Goal: Task Accomplishment & Management: Manage account settings

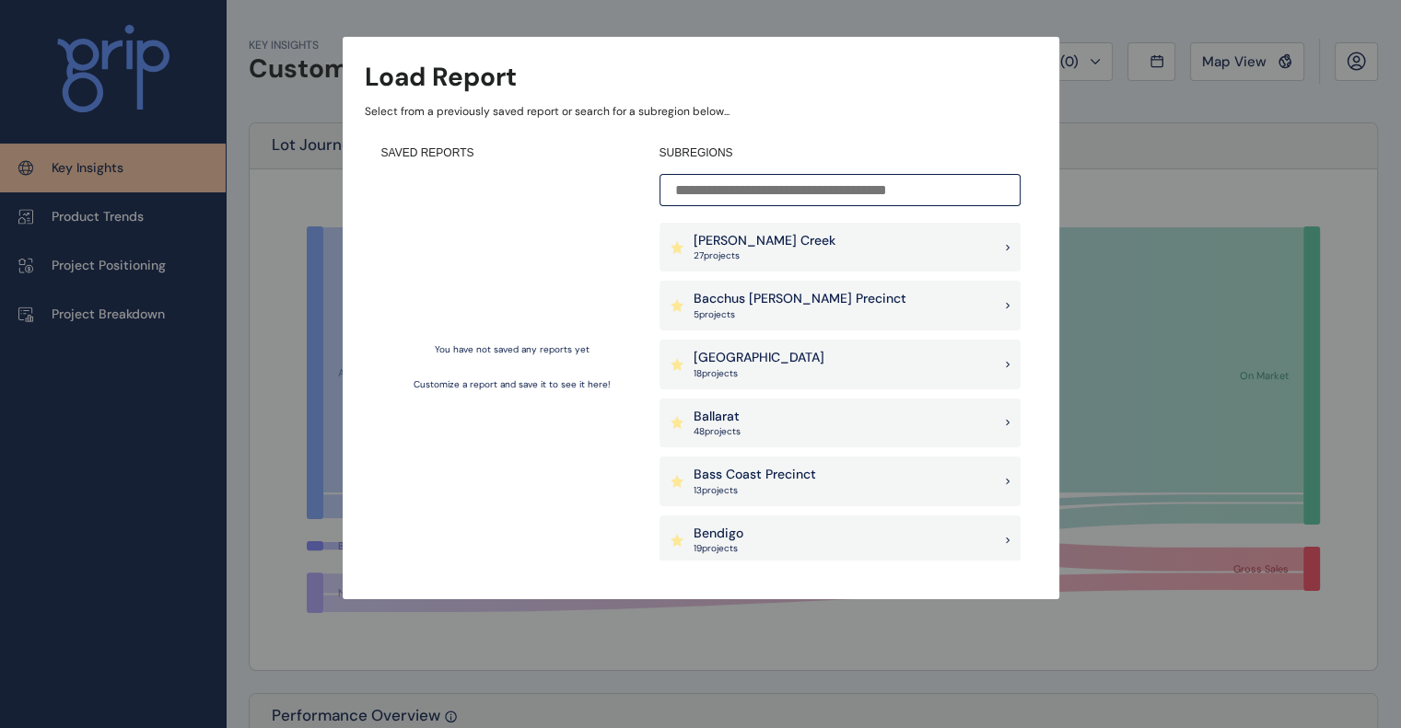
click at [814, 419] on div "Ballarat 48 project s" at bounding box center [839, 424] width 361 height 50
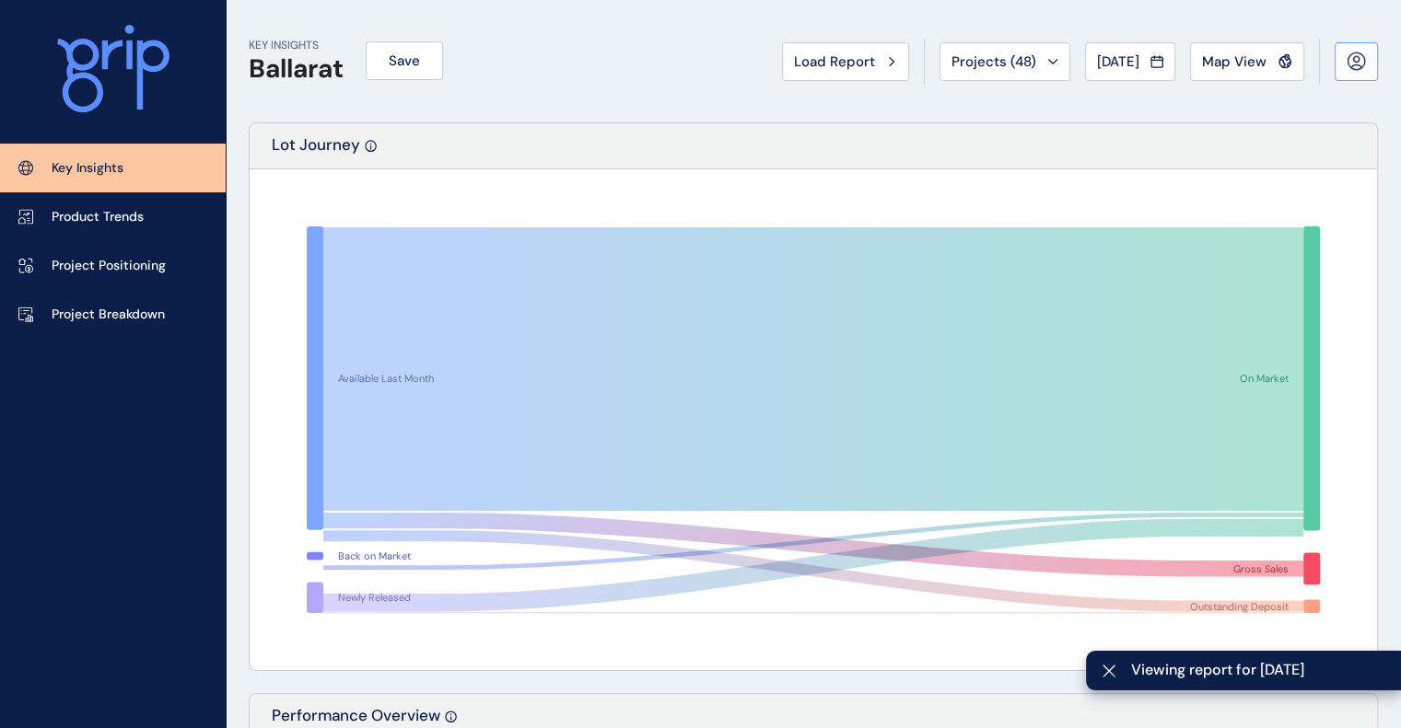
click at [1346, 62] on icon at bounding box center [1355, 61] width 19 height 19
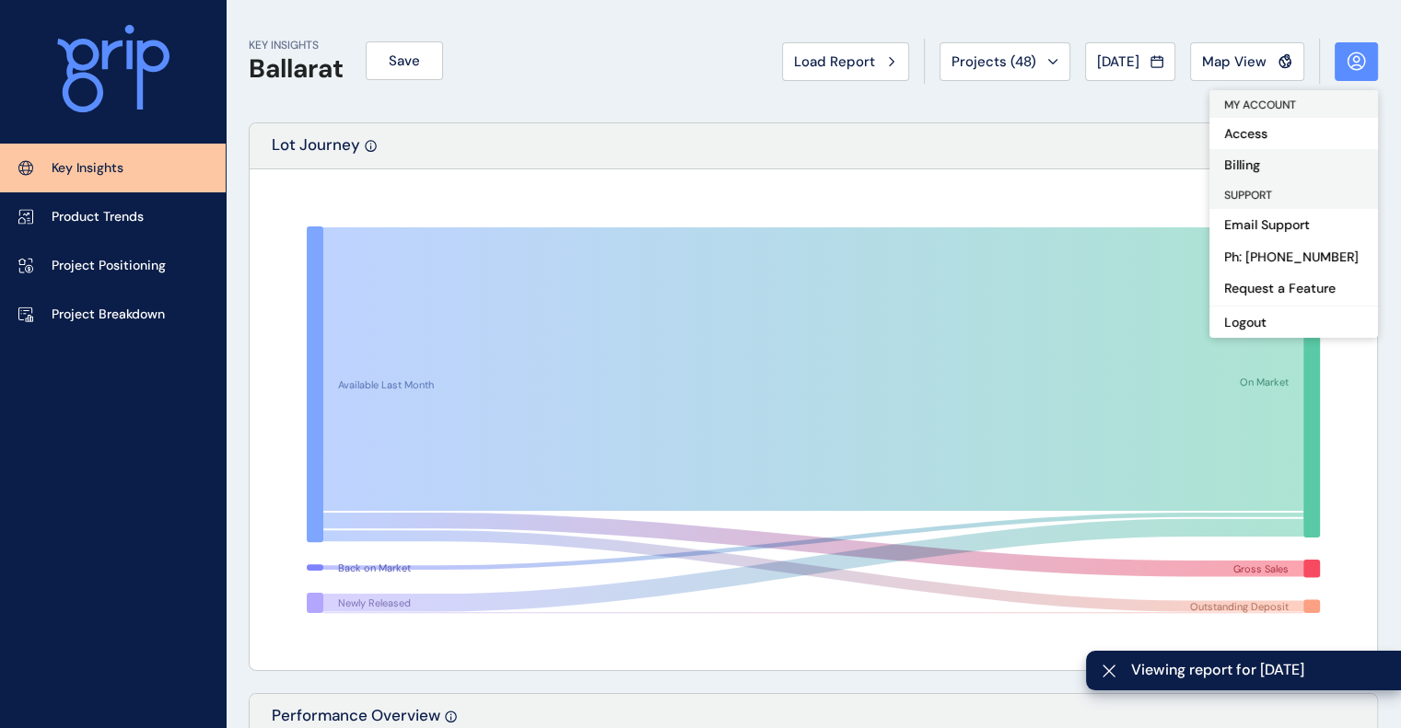
click at [1271, 159] on button "Billing" at bounding box center [1293, 164] width 169 height 31
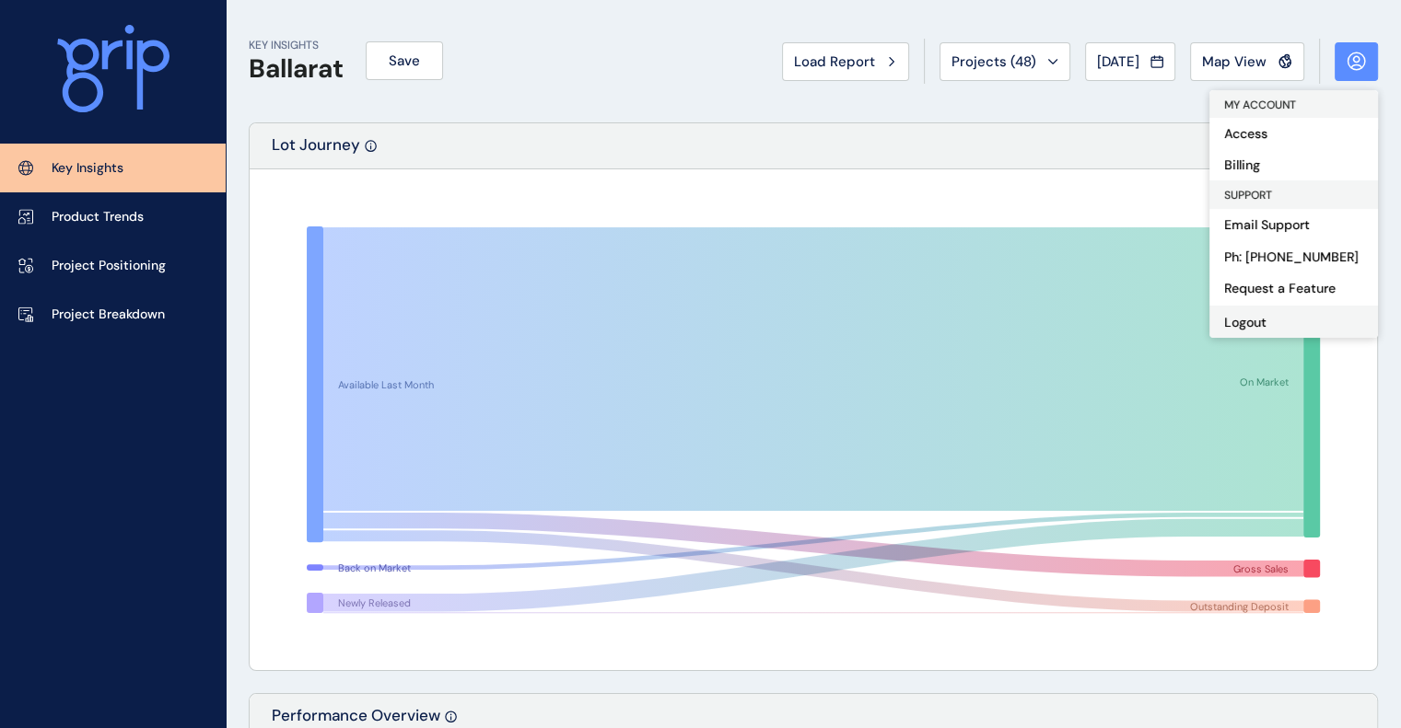
click at [1273, 316] on button "Logout" at bounding box center [1293, 322] width 169 height 32
